Goal: Navigation & Orientation: Understand site structure

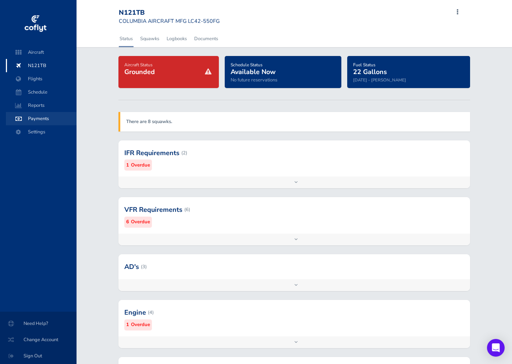
click at [48, 120] on span "Payments" at bounding box center [41, 118] width 56 height 13
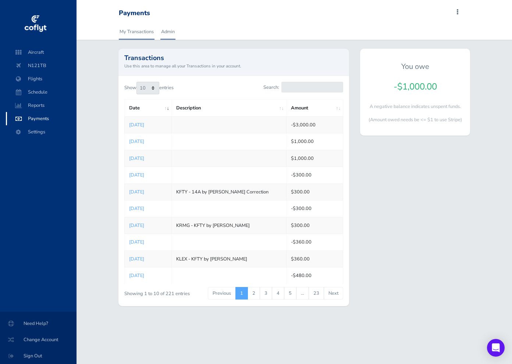
click at [166, 31] on link "Admin" at bounding box center [167, 32] width 15 height 16
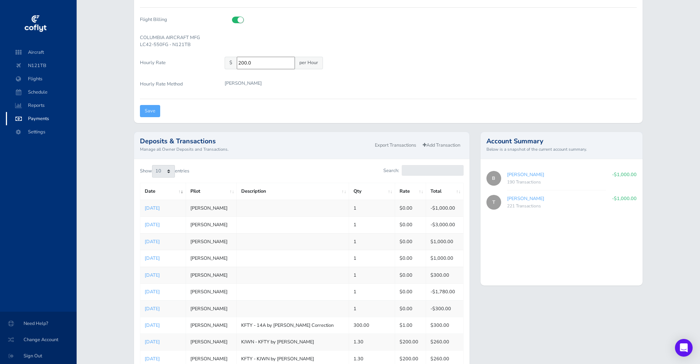
scroll to position [146, 0]
click at [512, 180] on div "190 Transactions" at bounding box center [556, 181] width 99 height 7
click at [512, 172] on link "Bill Mayfield" at bounding box center [525, 174] width 37 height 7
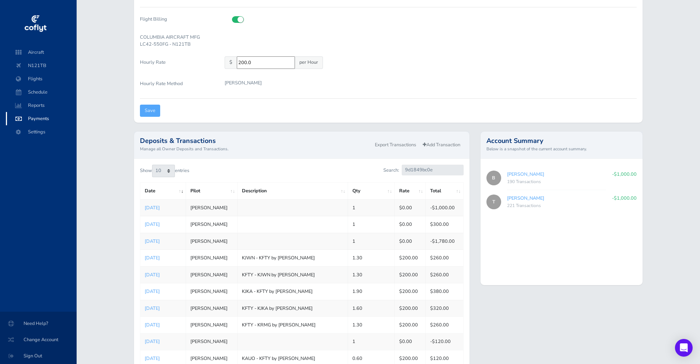
click at [512, 197] on link "Tony griffith" at bounding box center [525, 198] width 37 height 7
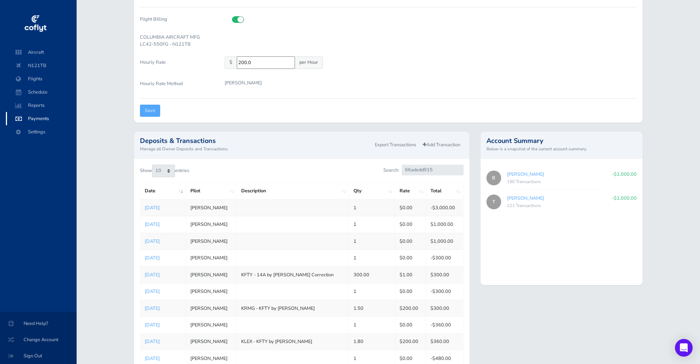
scroll to position [205, 0]
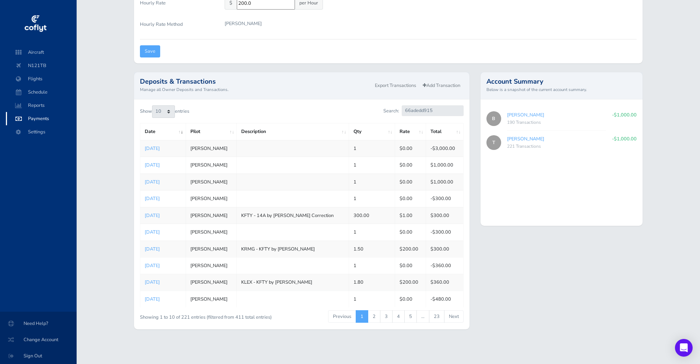
click at [512, 140] on link "[PERSON_NAME]" at bounding box center [525, 138] width 37 height 7
click at [512, 137] on link "[PERSON_NAME]" at bounding box center [525, 138] width 37 height 7
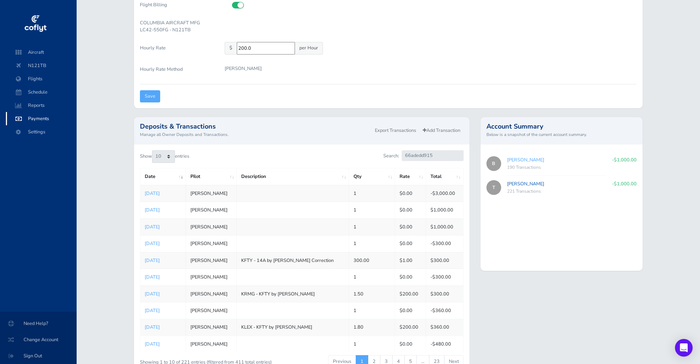
scroll to position [162, 0]
click at [512, 159] on link "[PERSON_NAME]" at bounding box center [525, 158] width 37 height 7
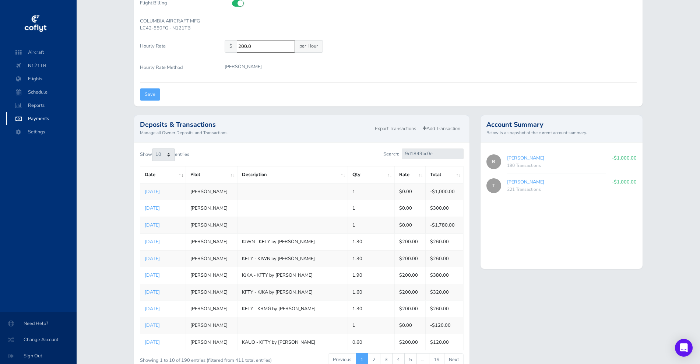
click at [512, 182] on link "[PERSON_NAME]" at bounding box center [525, 181] width 37 height 7
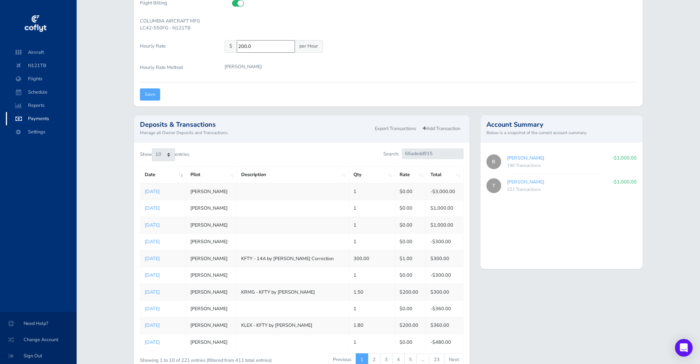
click at [512, 156] on link "[PERSON_NAME]" at bounding box center [525, 158] width 37 height 7
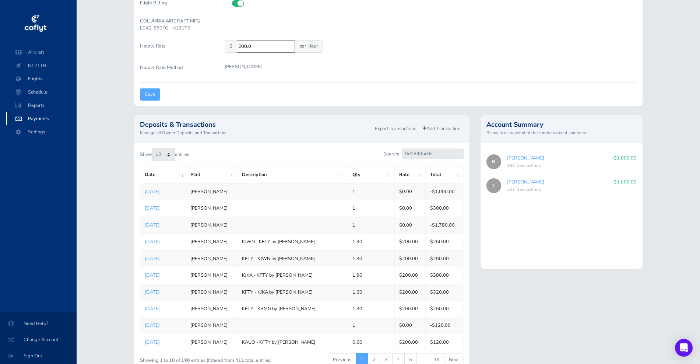
scroll to position [205, 0]
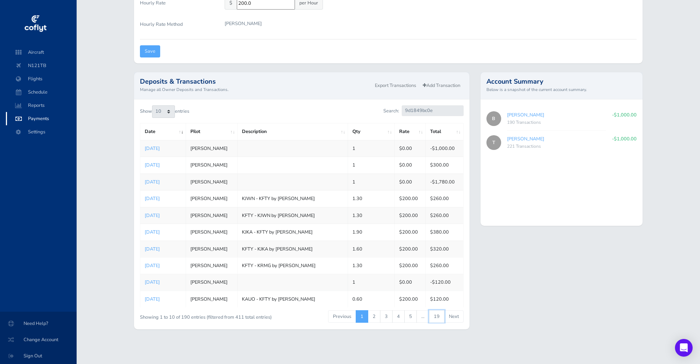
click at [435, 315] on link "19" at bounding box center [436, 316] width 15 height 13
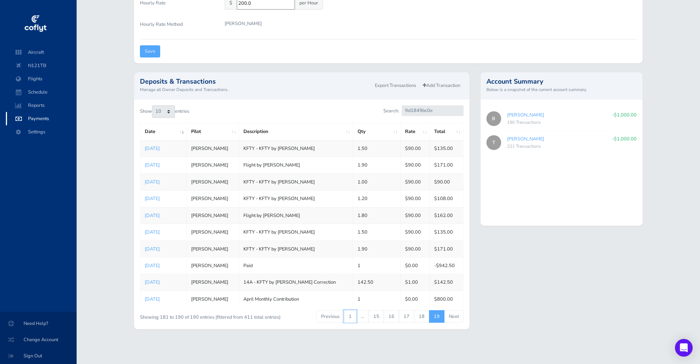
click at [353, 316] on link "1" at bounding box center [350, 316] width 13 height 13
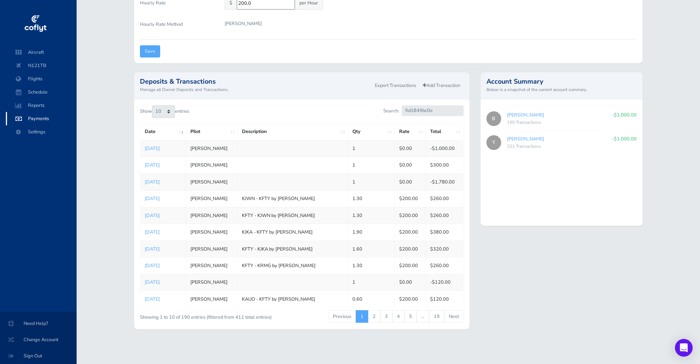
click at [174, 134] on th "Date" at bounding box center [163, 131] width 46 height 17
click at [176, 132] on th "Date" at bounding box center [163, 131] width 46 height 17
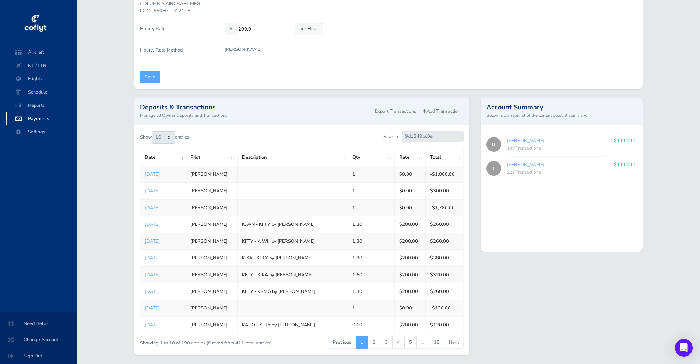
scroll to position [183, 0]
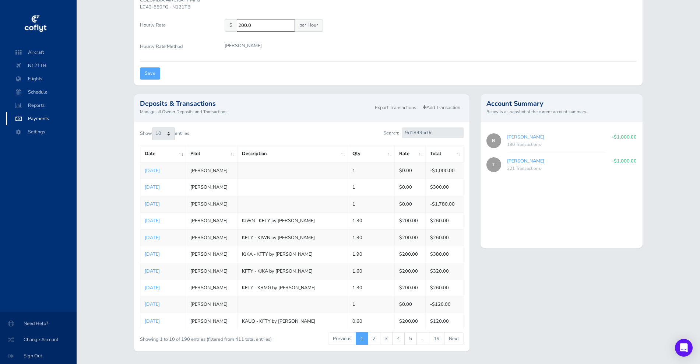
click at [512, 162] on link "[PERSON_NAME]" at bounding box center [525, 160] width 37 height 7
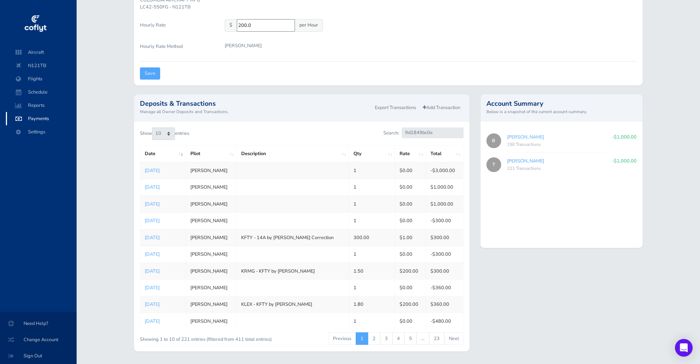
type input "66adedd915"
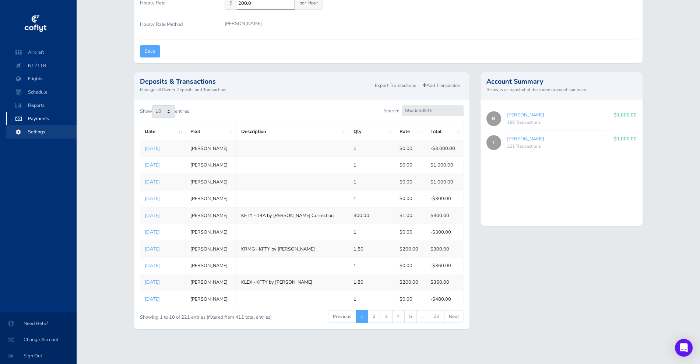
click at [43, 127] on span "Settings" at bounding box center [41, 131] width 56 height 13
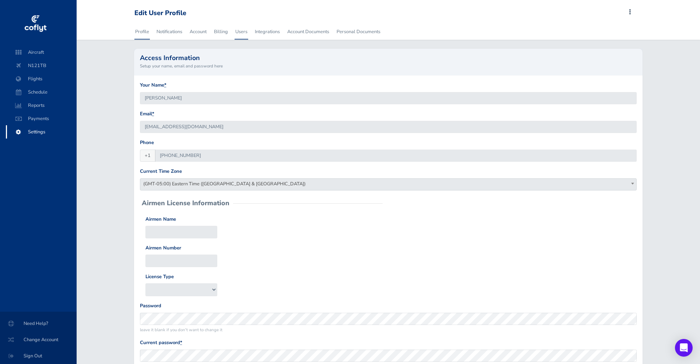
click at [239, 29] on link "Users" at bounding box center [241, 32] width 14 height 16
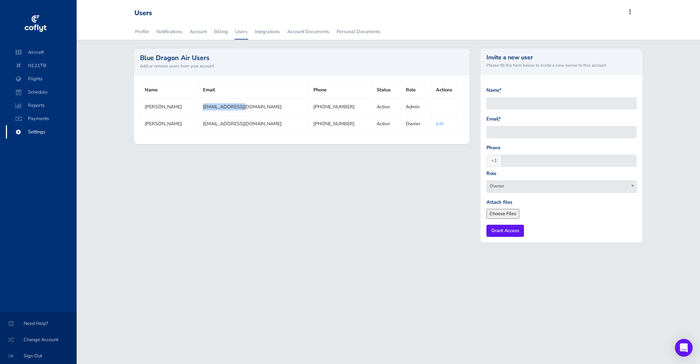
drag, startPoint x: 241, startPoint y: 105, endPoint x: 192, endPoint y: 105, distance: 48.9
click at [192, 105] on tr "[PERSON_NAME] [EMAIL_ADDRESS][DOMAIN_NAME] [PHONE_NUMBER] Active Admin" at bounding box center [301, 106] width 323 height 17
copy tr "[EMAIL_ADDRESS][DOMAIN_NAME]"
click at [360, 35] on link "Personal Documents" at bounding box center [358, 32] width 45 height 16
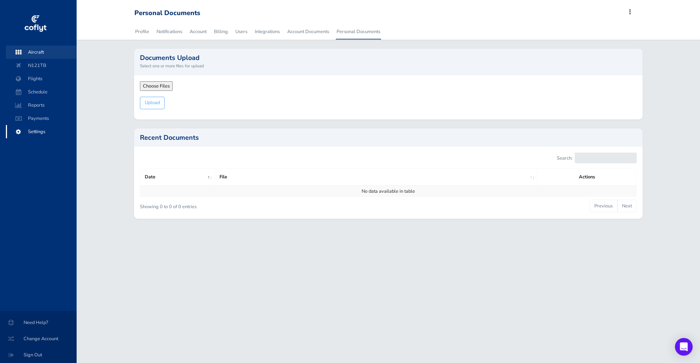
click at [40, 53] on span "Aircraft" at bounding box center [41, 52] width 56 height 13
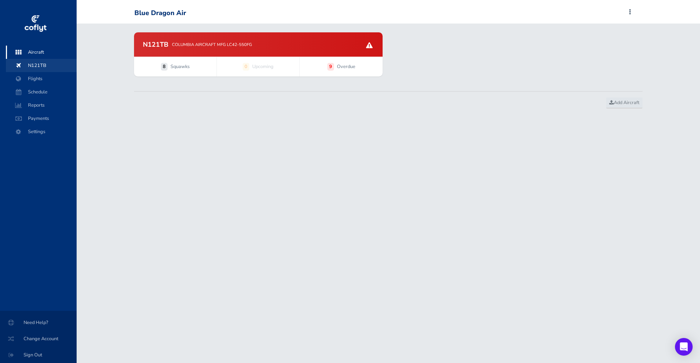
click at [41, 65] on span "N121TB" at bounding box center [41, 65] width 56 height 13
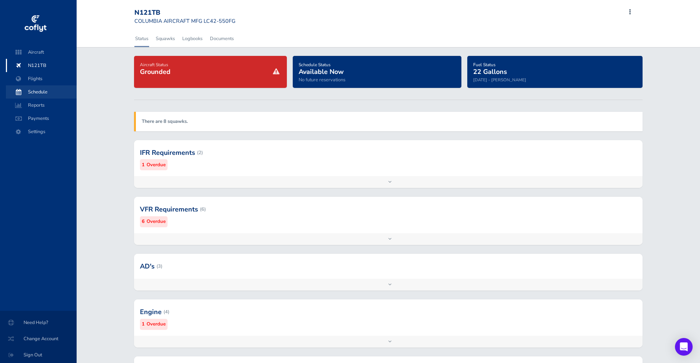
click at [45, 85] on span "Schedule" at bounding box center [41, 91] width 56 height 13
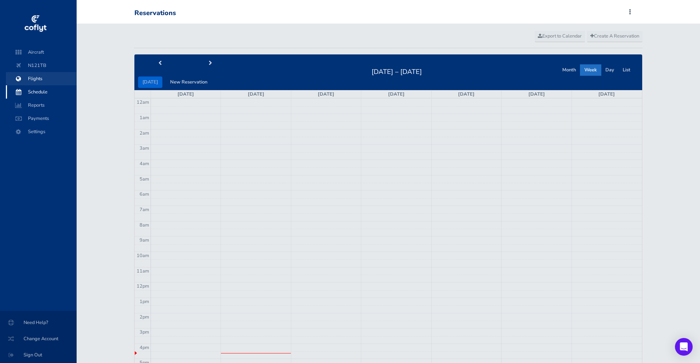
click at [43, 80] on span "Flights" at bounding box center [41, 78] width 56 height 13
